Goal: Task Accomplishment & Management: Use online tool/utility

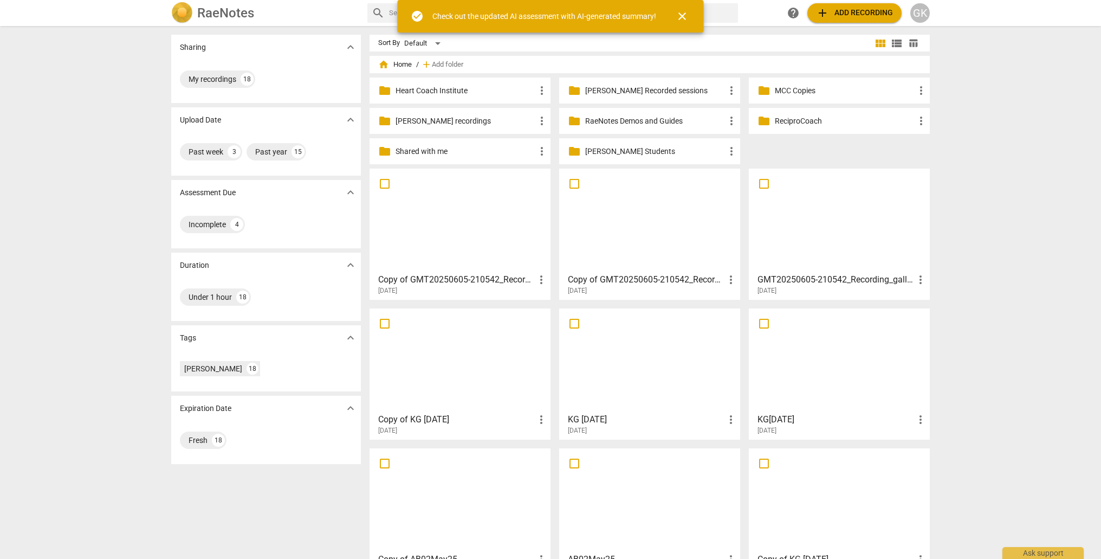
click at [834, 268] on div "GMT20250605-210542_Recording_gallery_1920x720 more_vert [DATE]" at bounding box center [840, 281] width 174 height 27
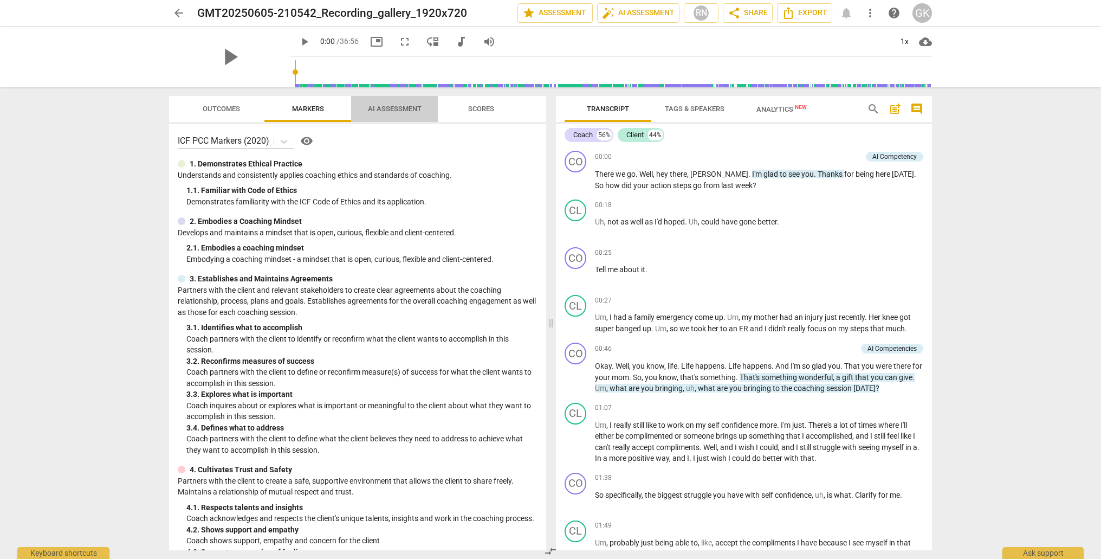
click at [390, 106] on span "AI Assessment" at bounding box center [395, 109] width 54 height 8
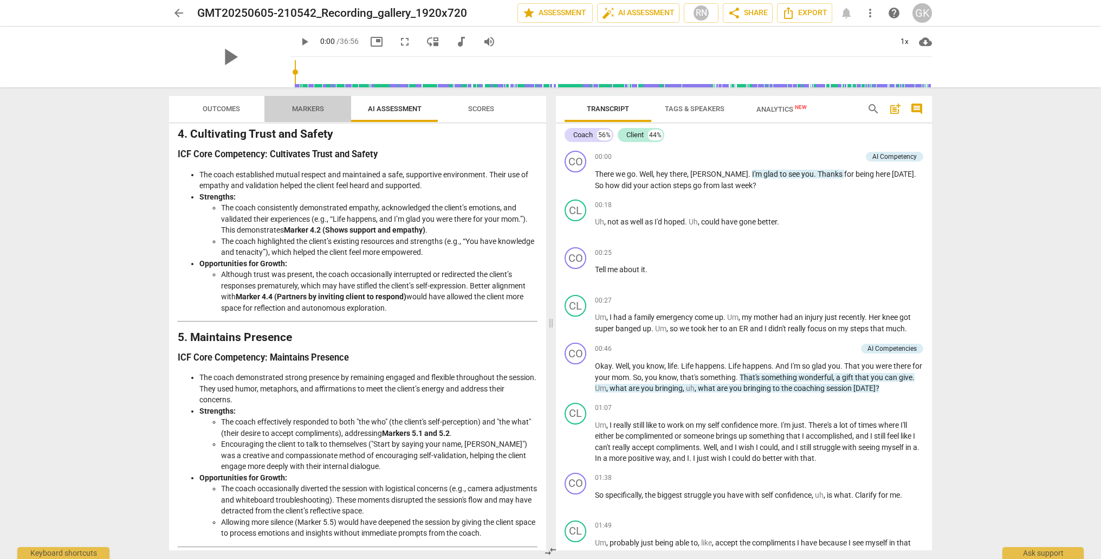
click at [309, 108] on span "Markers" at bounding box center [308, 109] width 32 height 8
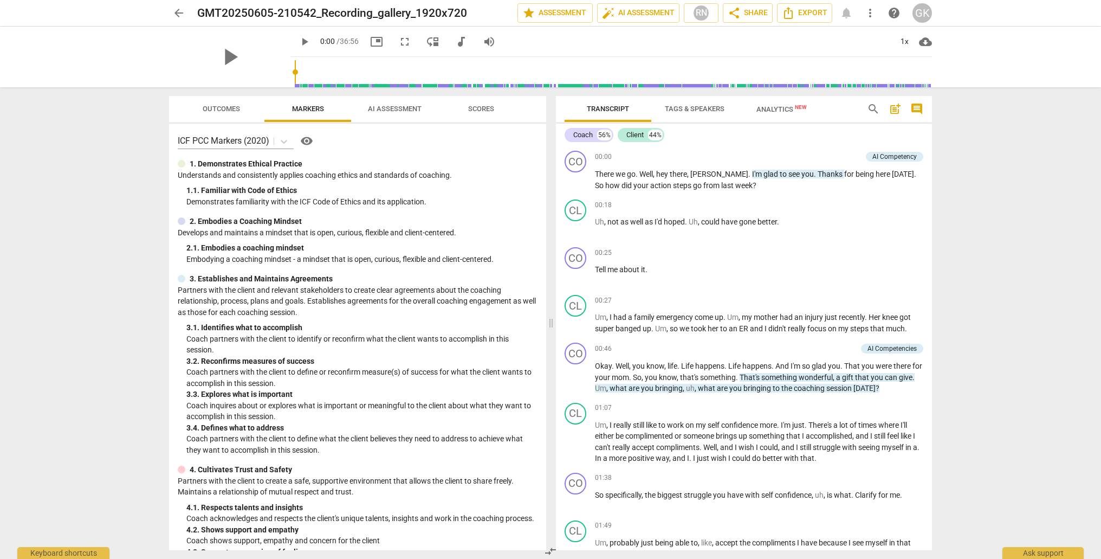
click at [219, 109] on span "Outcomes" at bounding box center [221, 109] width 37 height 8
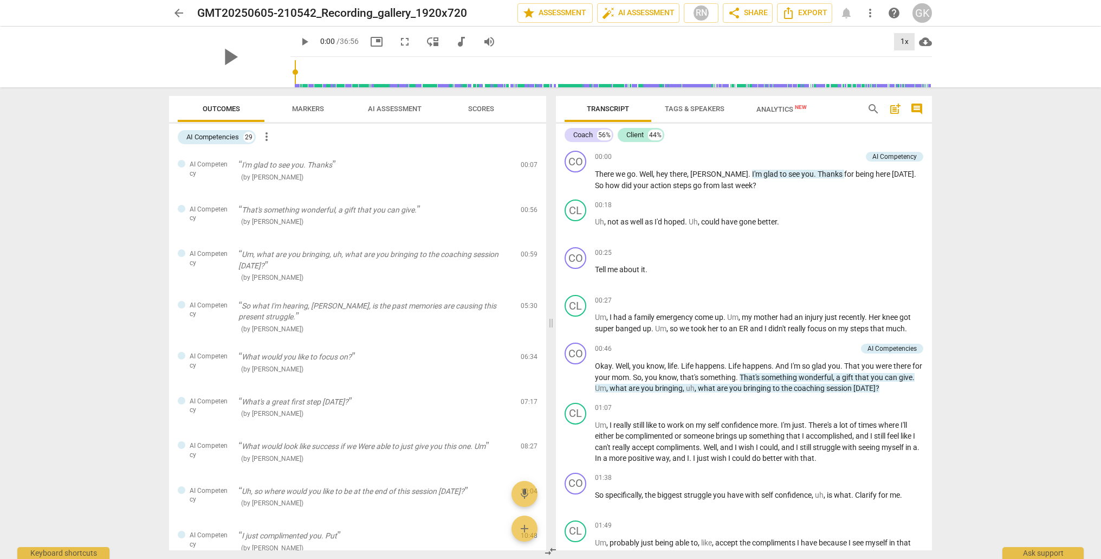
click at [903, 43] on div "1x" at bounding box center [904, 41] width 21 height 17
click at [904, 105] on li "1.5x" at bounding box center [912, 104] width 36 height 21
click at [244, 51] on span "play_arrow" at bounding box center [230, 57] width 28 height 28
type input "30"
type input "34"
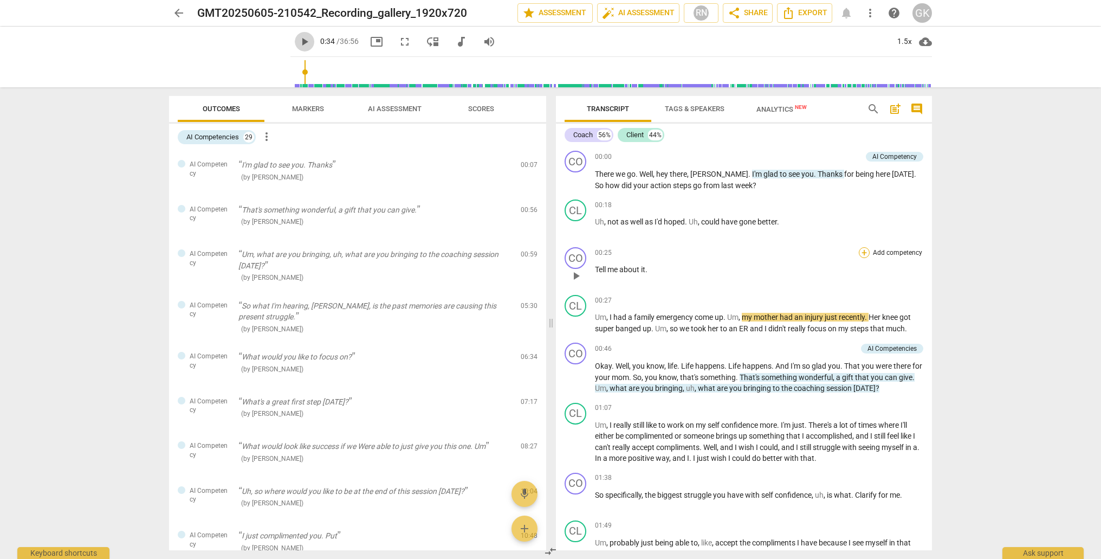
click at [859, 253] on div "+" at bounding box center [864, 252] width 11 height 11
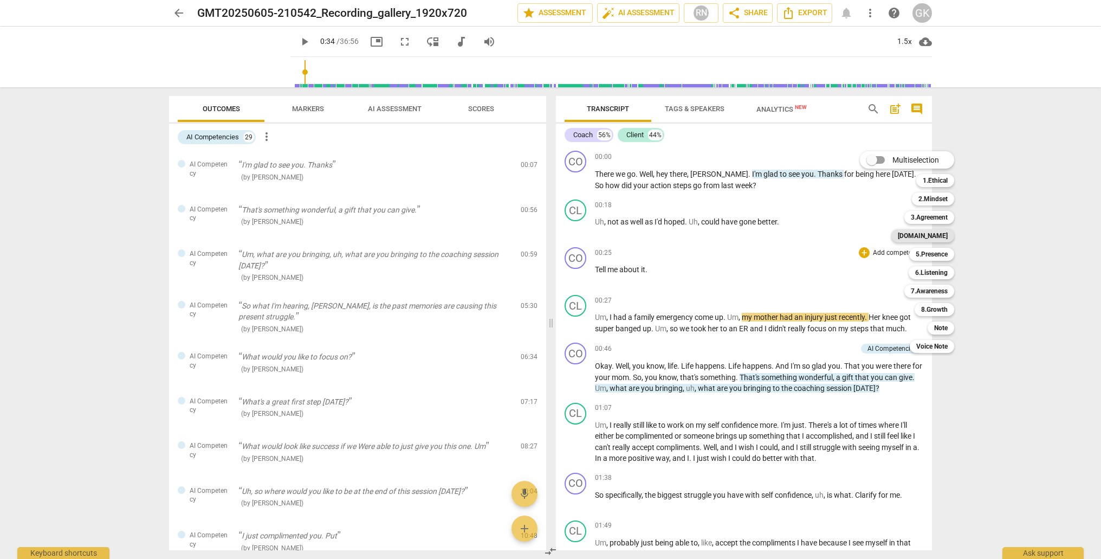
click at [946, 235] on b "[DOMAIN_NAME]" at bounding box center [923, 235] width 50 height 13
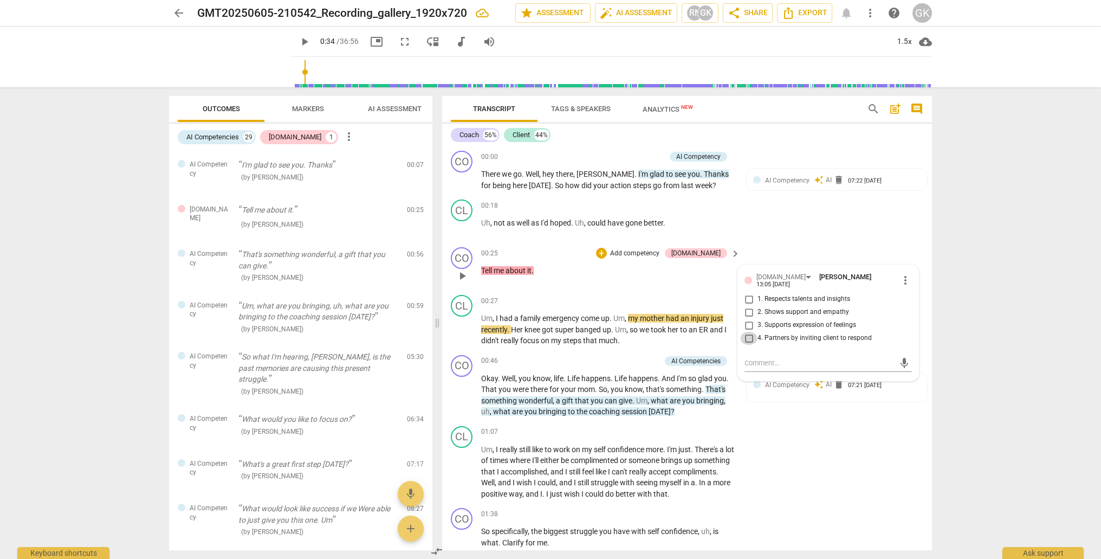
click at [747, 332] on input "4. Partners by inviting client to respond" at bounding box center [748, 338] width 17 height 13
checkbox input "true"
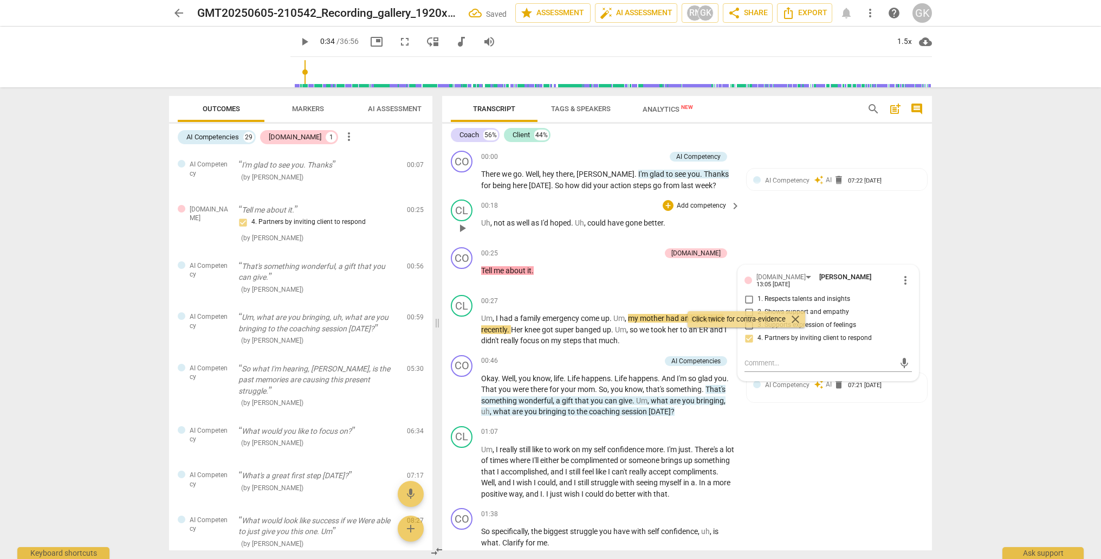
click at [789, 217] on div "CL play_arrow pause 00:18 + Add competency keyboard_arrow_right Uh , not as wel…" at bounding box center [687, 219] width 490 height 48
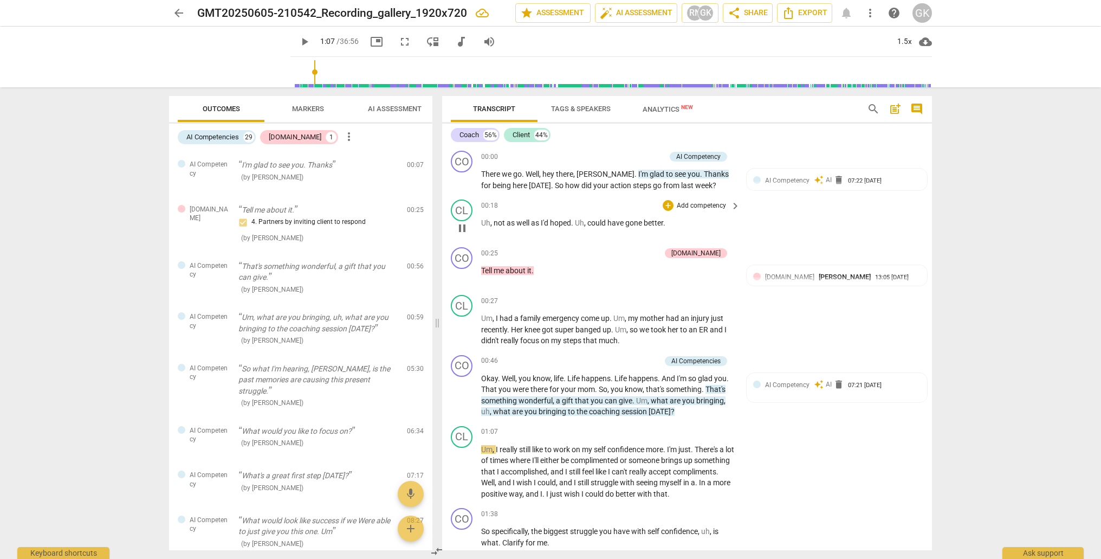
type input "67"
click at [687, 359] on div "AI Competencies" at bounding box center [695, 360] width 49 height 10
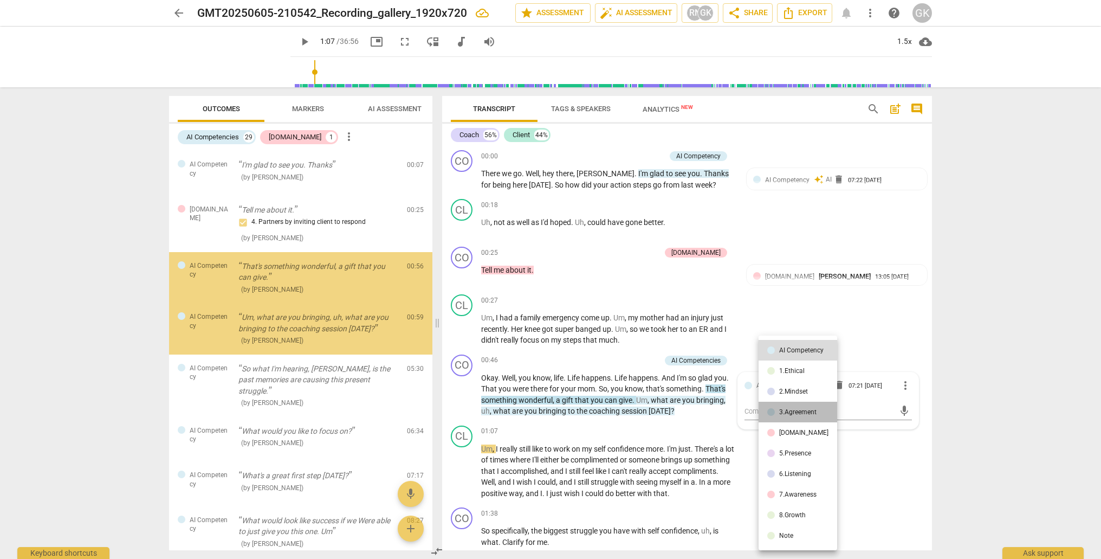
click at [811, 414] on div "3.Agreement" at bounding box center [797, 412] width 37 height 7
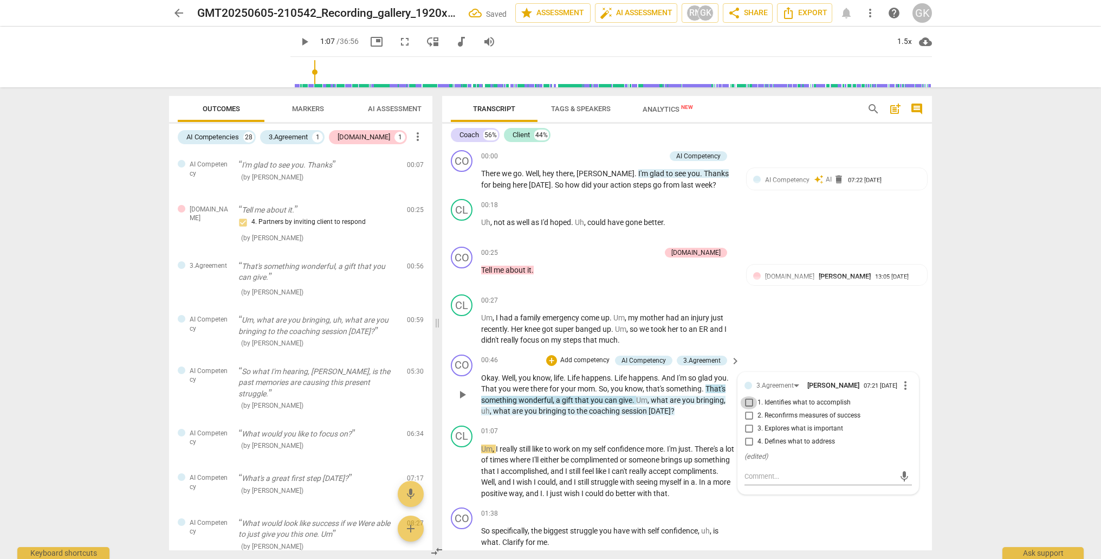
click at [744, 403] on input "1. Identifies what to accomplish" at bounding box center [748, 402] width 17 height 13
checkbox input "true"
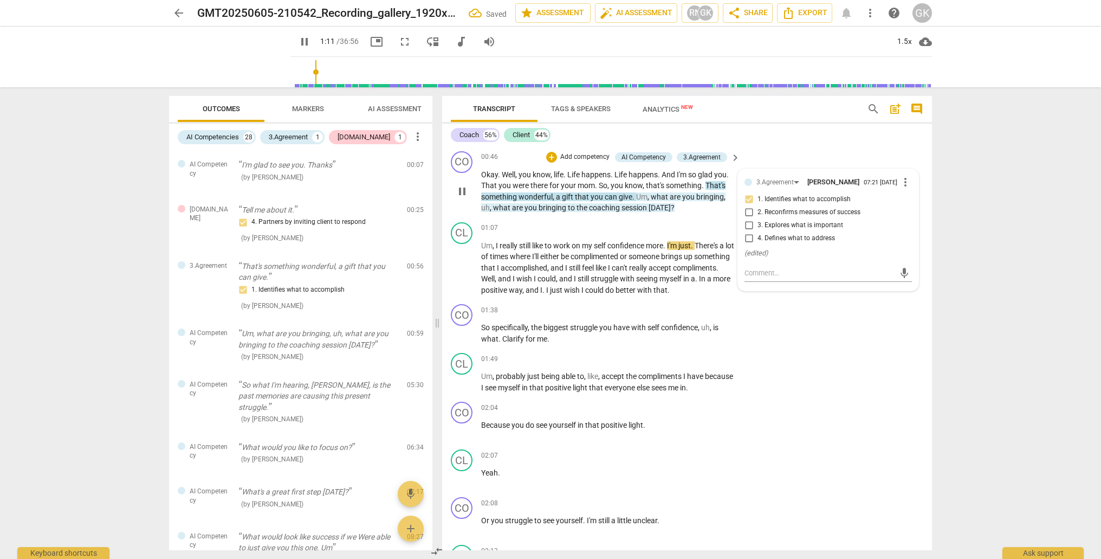
scroll to position [226, 0]
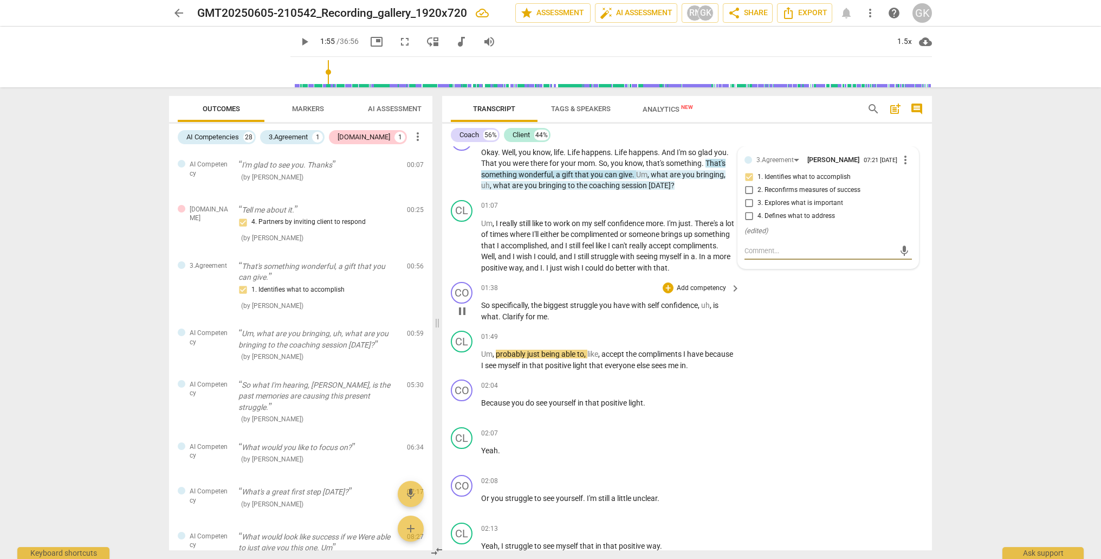
type input "116"
drag, startPoint x: 482, startPoint y: 312, endPoint x: 633, endPoint y: 312, distance: 150.6
click at [582, 326] on div "CO play_arrow pause 01:38 + Add competency keyboard_arrow_right So specifically…" at bounding box center [687, 301] width 490 height 49
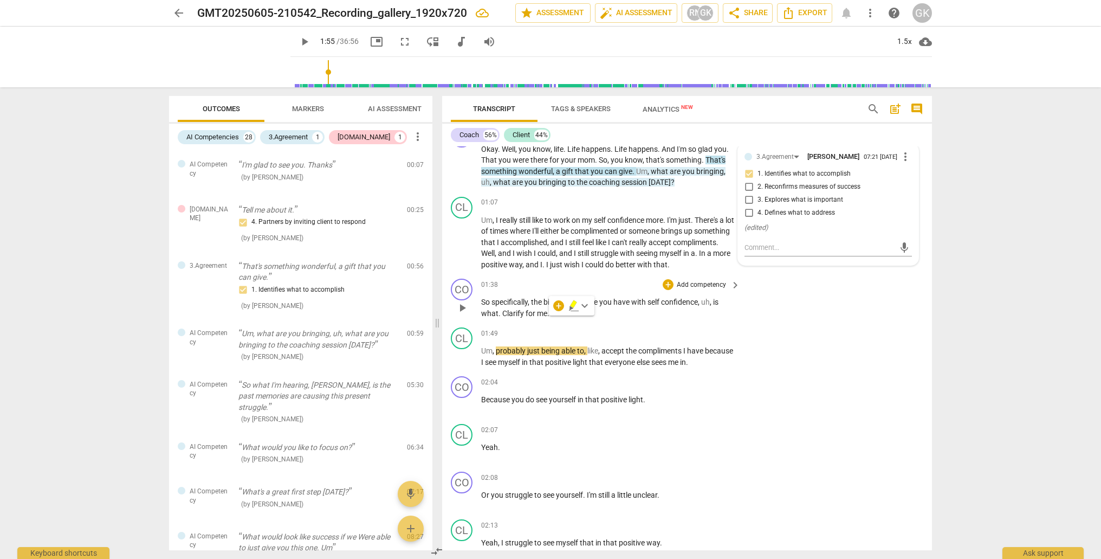
click at [704, 290] on p "Add competency" at bounding box center [701, 285] width 51 height 10
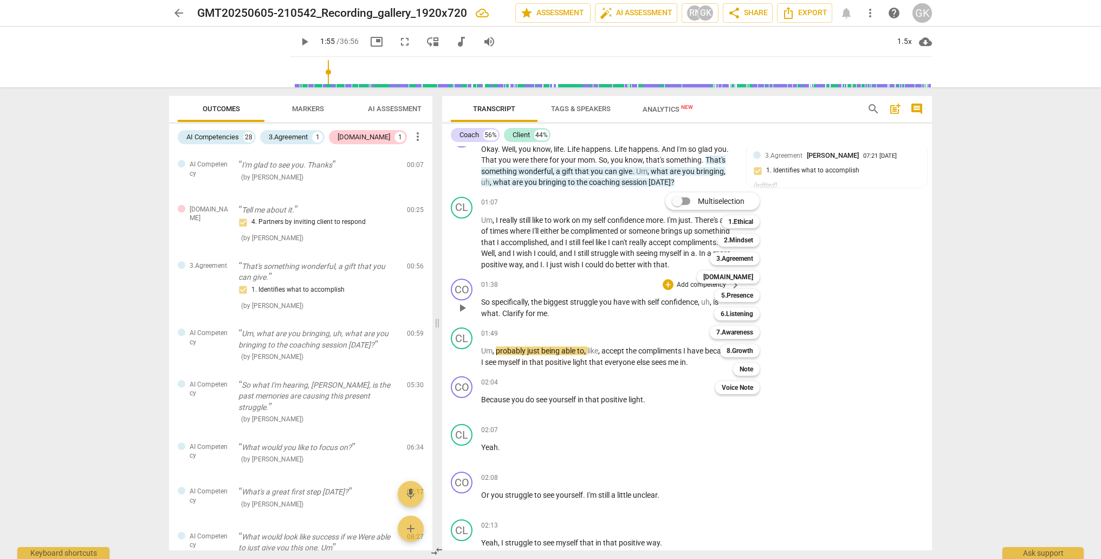
scroll to position [228, 0]
click at [725, 255] on b "3.Agreement" at bounding box center [734, 258] width 37 height 13
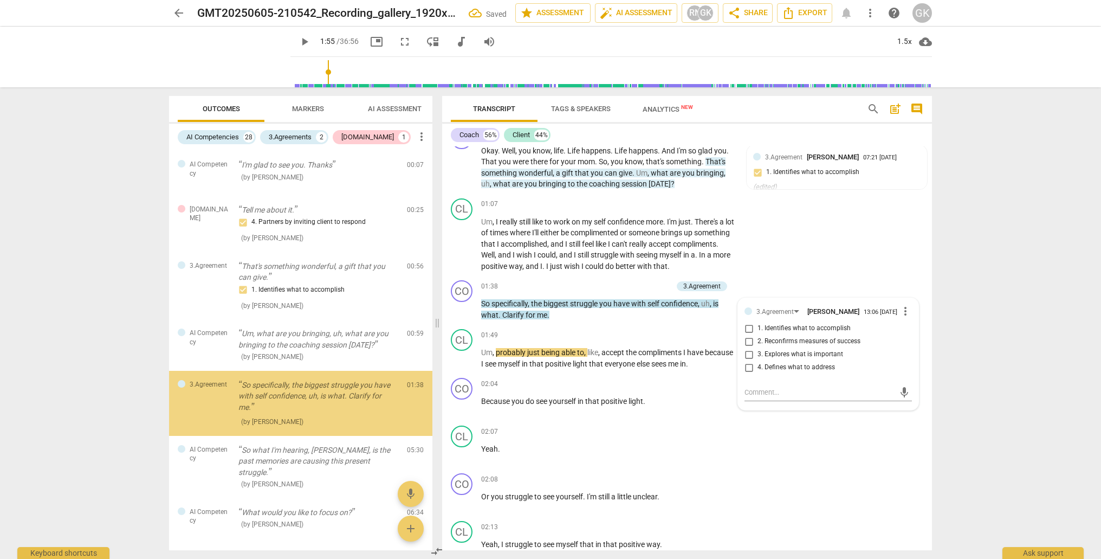
scroll to position [49, 0]
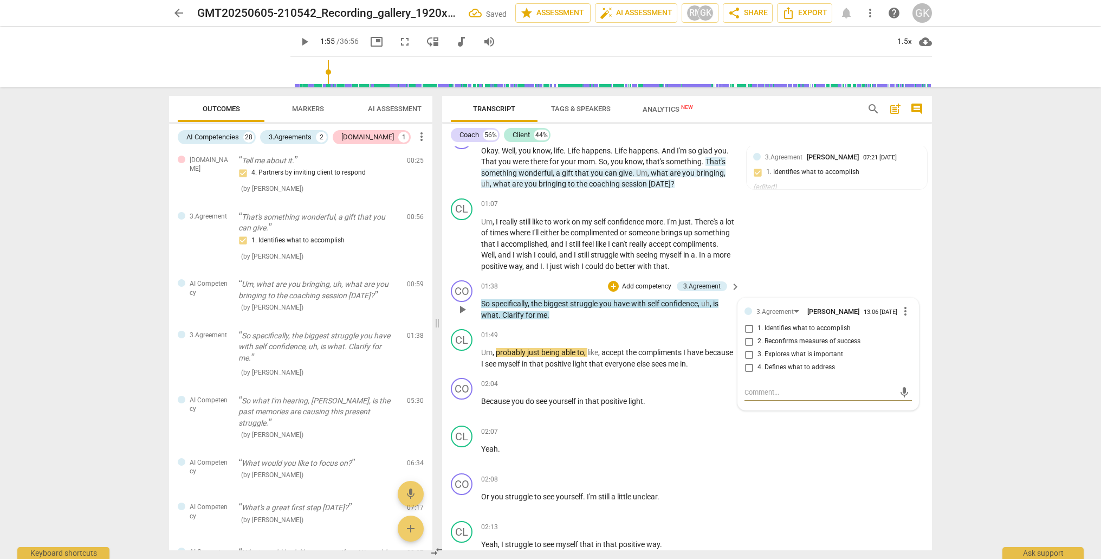
click at [749, 335] on input "1. Identifies what to accomplish" at bounding box center [748, 328] width 17 height 13
checkbox input "true"
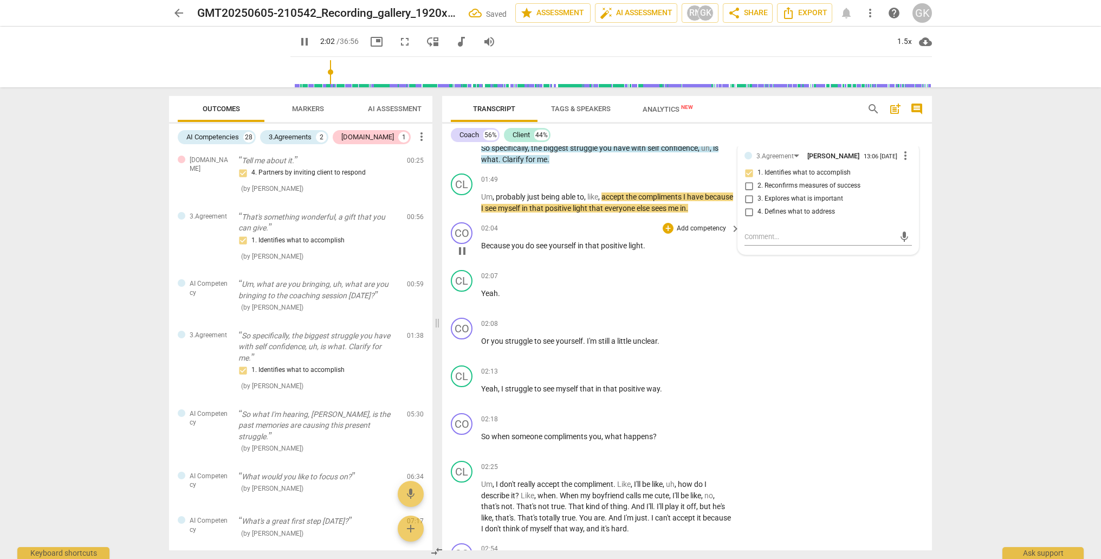
scroll to position [385, 0]
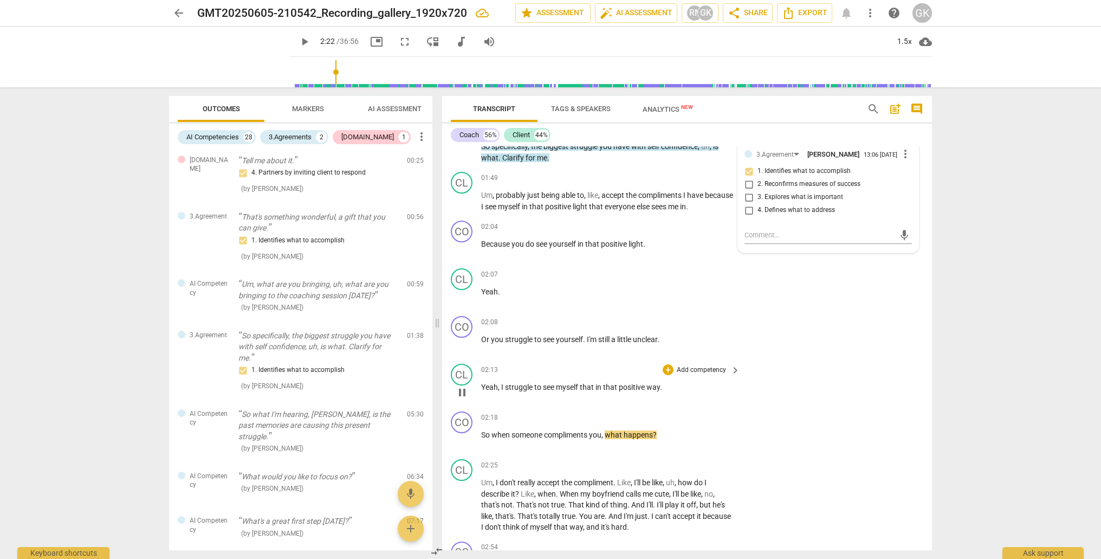
type input "142"
drag, startPoint x: 476, startPoint y: 442, endPoint x: 593, endPoint y: 445, distance: 117.1
click at [626, 440] on div "CO play_arrow pause 02:18 + Add competency keyboard_arrow_right So when someone…" at bounding box center [687, 431] width 490 height 48
drag, startPoint x: 481, startPoint y: 441, endPoint x: 687, endPoint y: 442, distance: 206.4
click at [687, 442] on div "CO play_arrow pause 02:18 + Add competency keyboard_arrow_right So when someone…" at bounding box center [687, 431] width 490 height 48
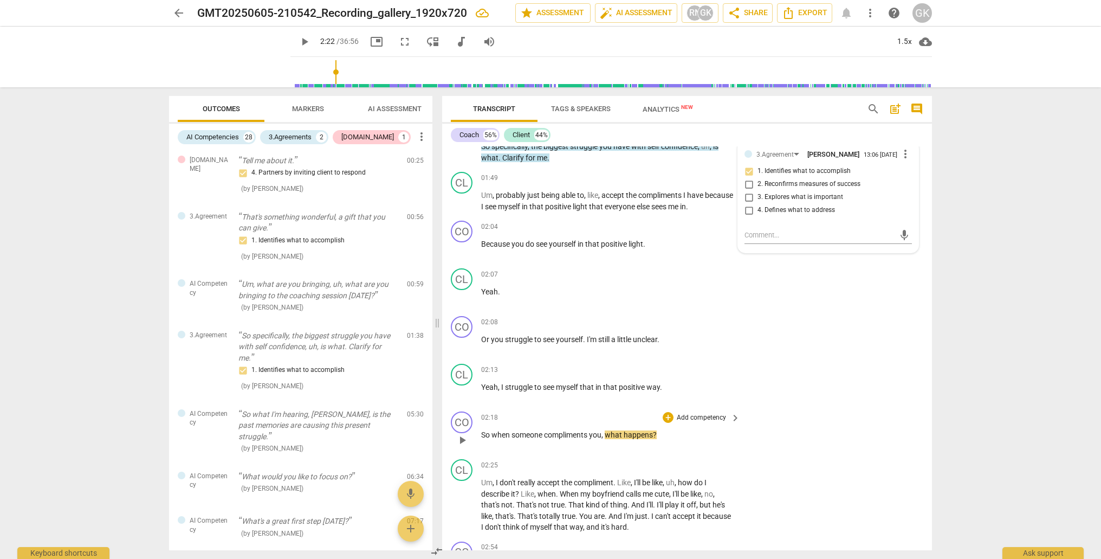
click at [702, 421] on p "Add competency" at bounding box center [701, 418] width 51 height 10
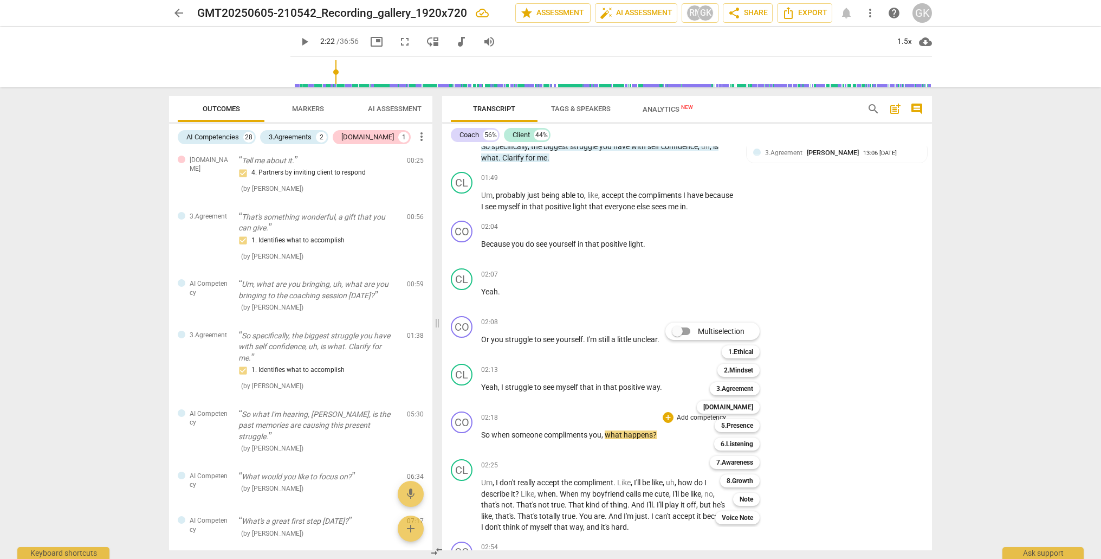
click at [524, 458] on div at bounding box center [550, 279] width 1101 height 559
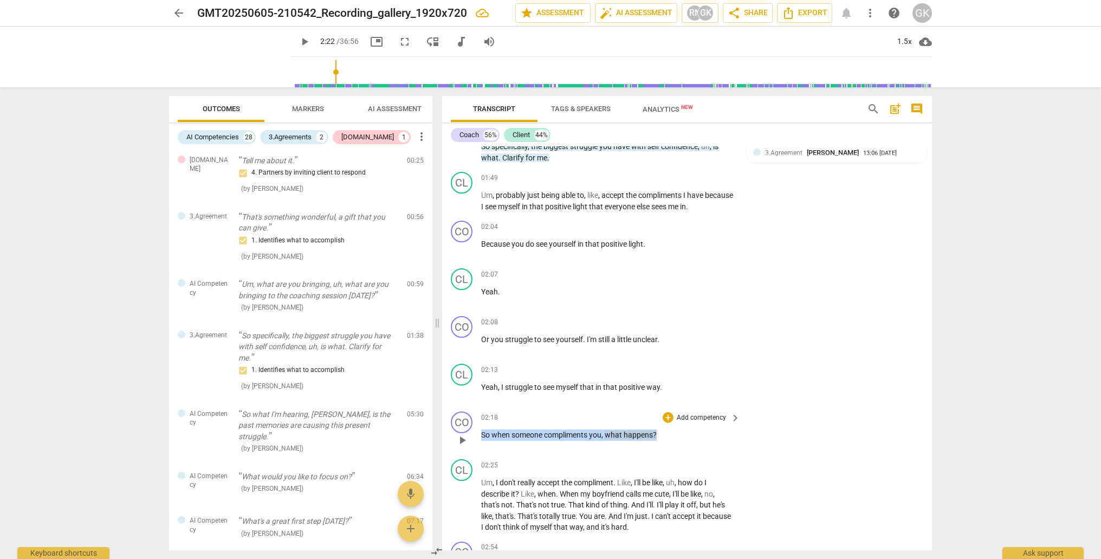
drag, startPoint x: 477, startPoint y: 442, endPoint x: 679, endPoint y: 446, distance: 202.1
click at [676, 445] on div "CO play_arrow pause 02:18 + Add competency keyboard_arrow_right So when someone…" at bounding box center [687, 431] width 490 height 48
click at [715, 423] on p "Add competency" at bounding box center [701, 418] width 51 height 10
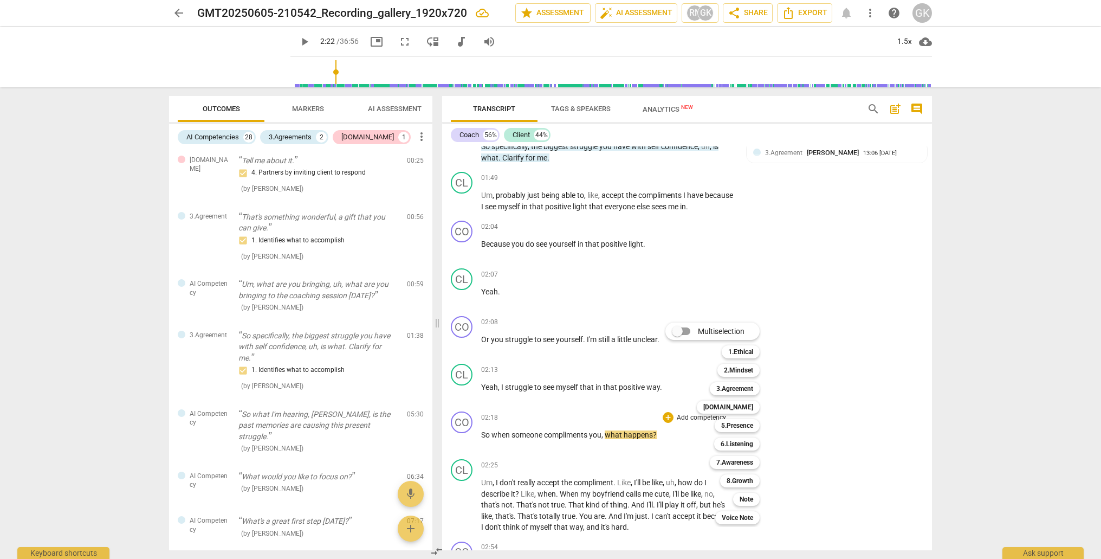
click at [612, 429] on div at bounding box center [550, 279] width 1101 height 559
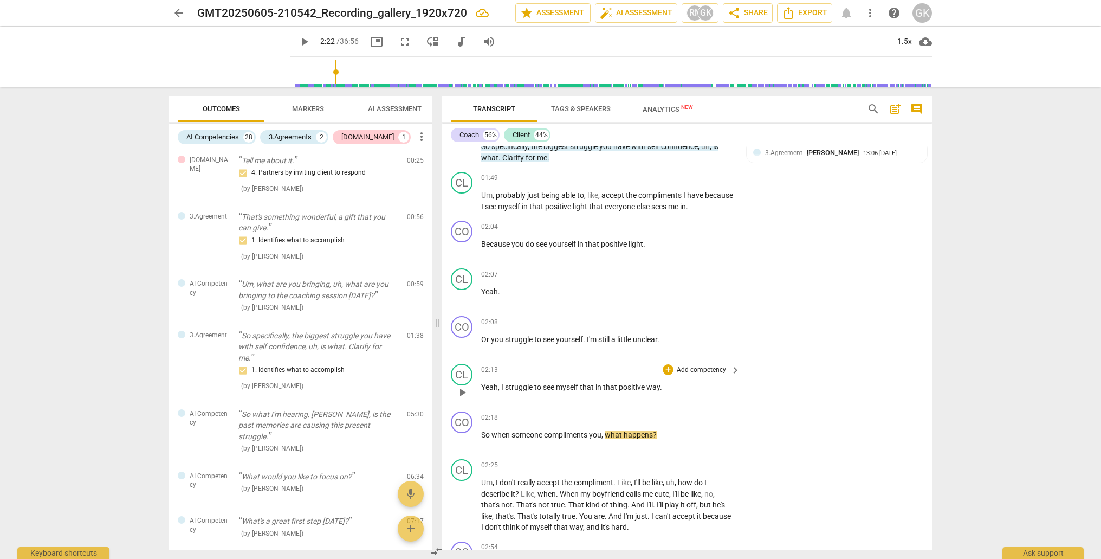
click at [558, 391] on span "myself" at bounding box center [568, 387] width 24 height 9
drag, startPoint x: 483, startPoint y: 441, endPoint x: 663, endPoint y: 445, distance: 179.9
click at [652, 444] on div "CO play_arrow pause 02:18 + Add competency keyboard_arrow_right So when someone…" at bounding box center [687, 431] width 490 height 48
